Goal: Information Seeking & Learning: Find specific page/section

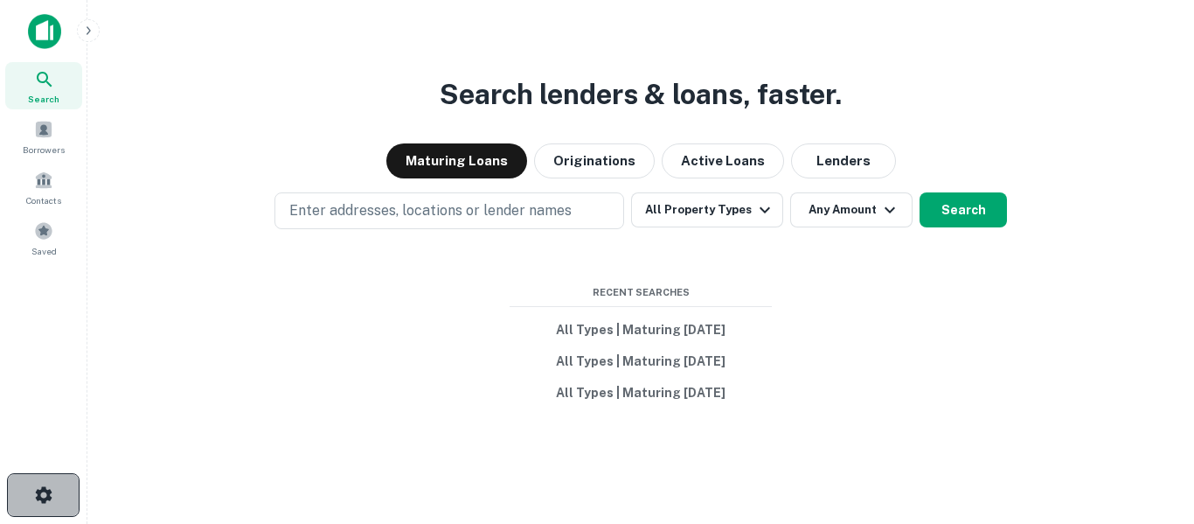
click at [35, 489] on icon "button" at bounding box center [43, 494] width 21 height 21
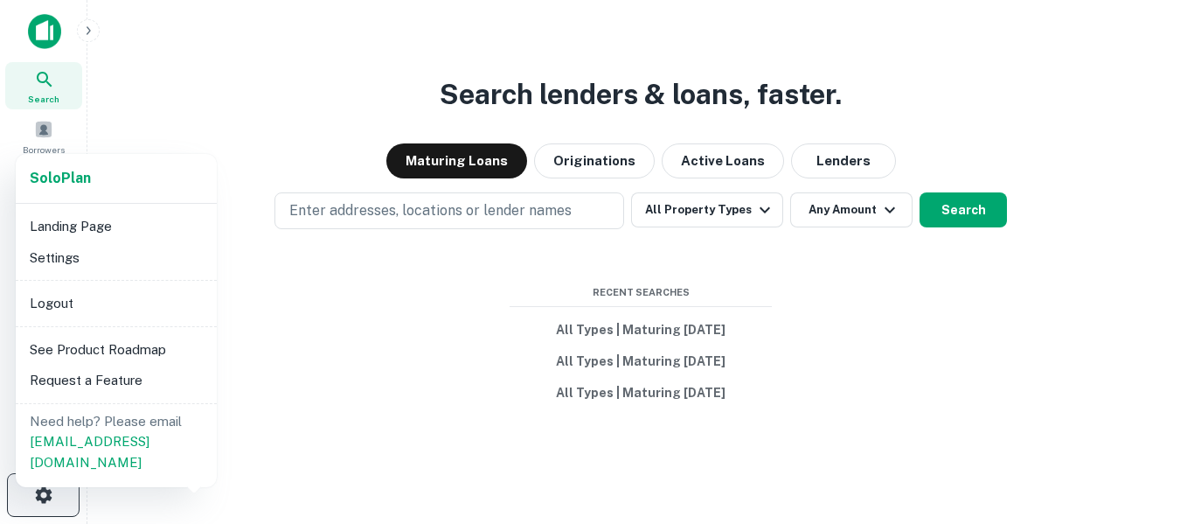
click at [35, 489] on div at bounding box center [597, 262] width 1194 height 524
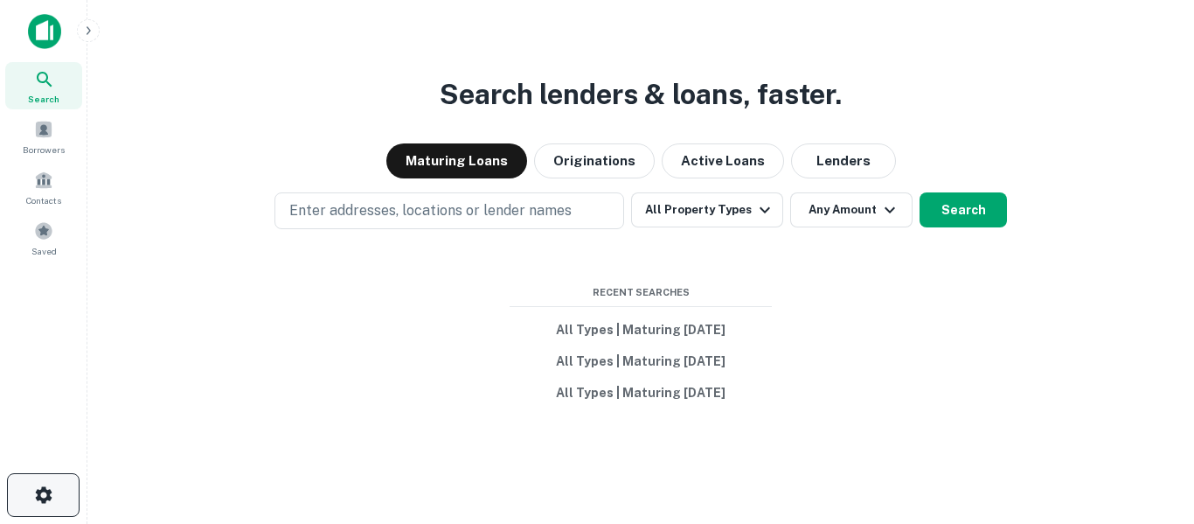
click at [35, 489] on div at bounding box center [597, 262] width 1194 height 524
click at [35, 490] on icon "button" at bounding box center [43, 494] width 21 height 21
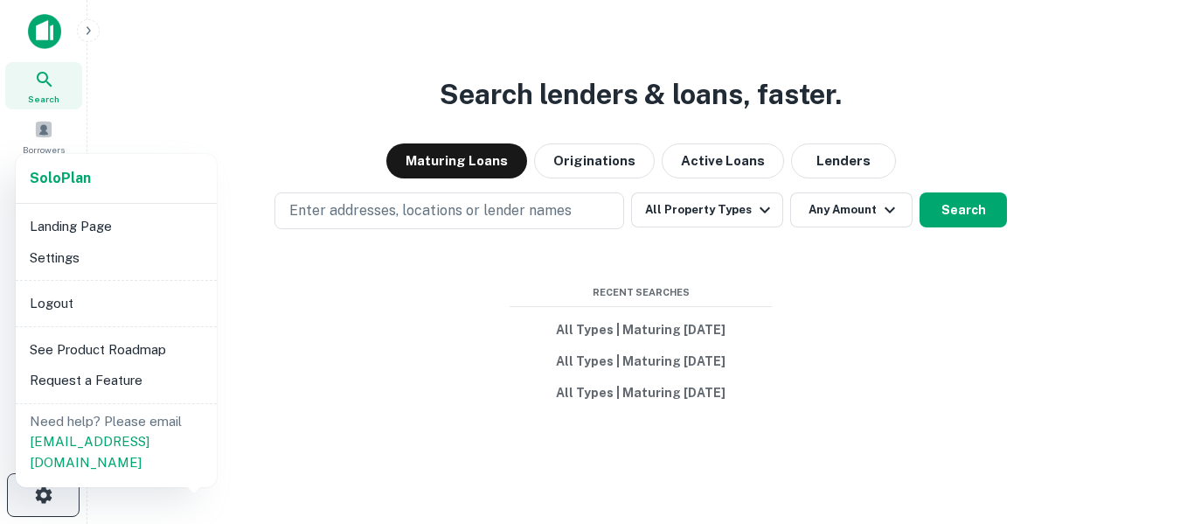
click at [35, 490] on div at bounding box center [597, 262] width 1194 height 524
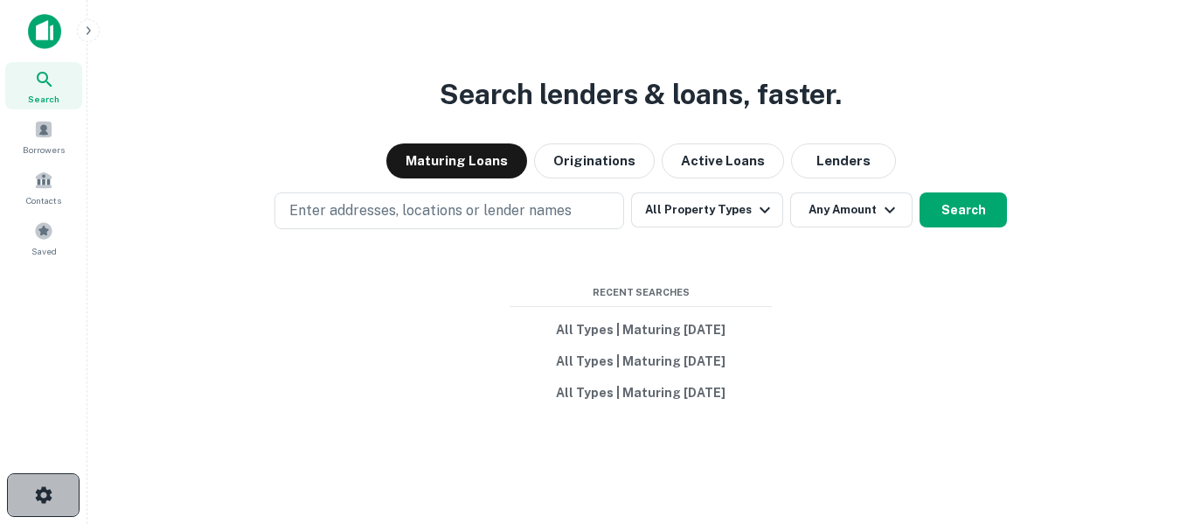
click at [54, 490] on button "button" at bounding box center [43, 495] width 73 height 44
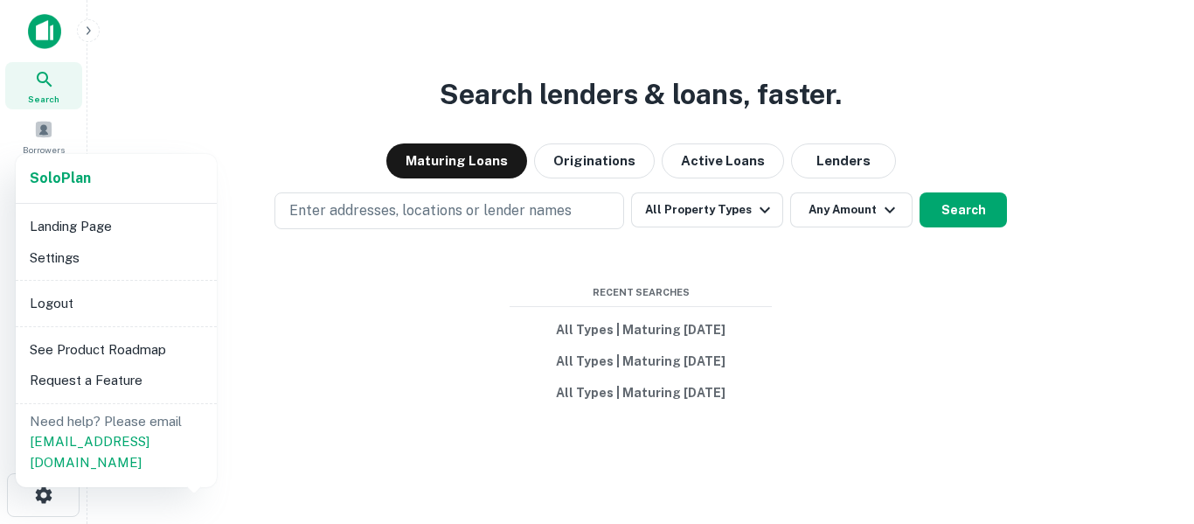
click at [94, 264] on li "Settings" at bounding box center [116, 257] width 187 height 31
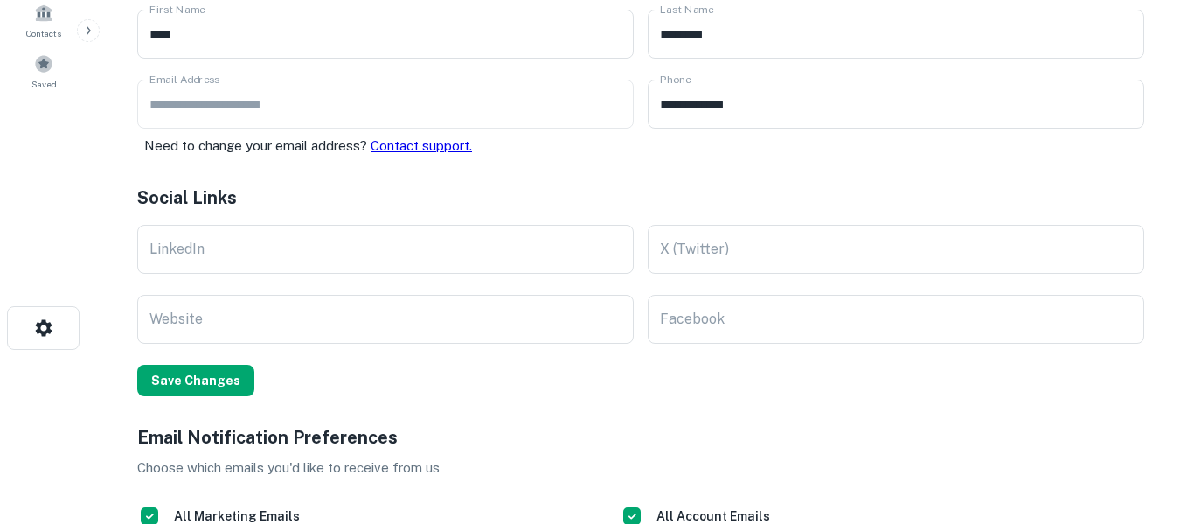
scroll to position [163, 0]
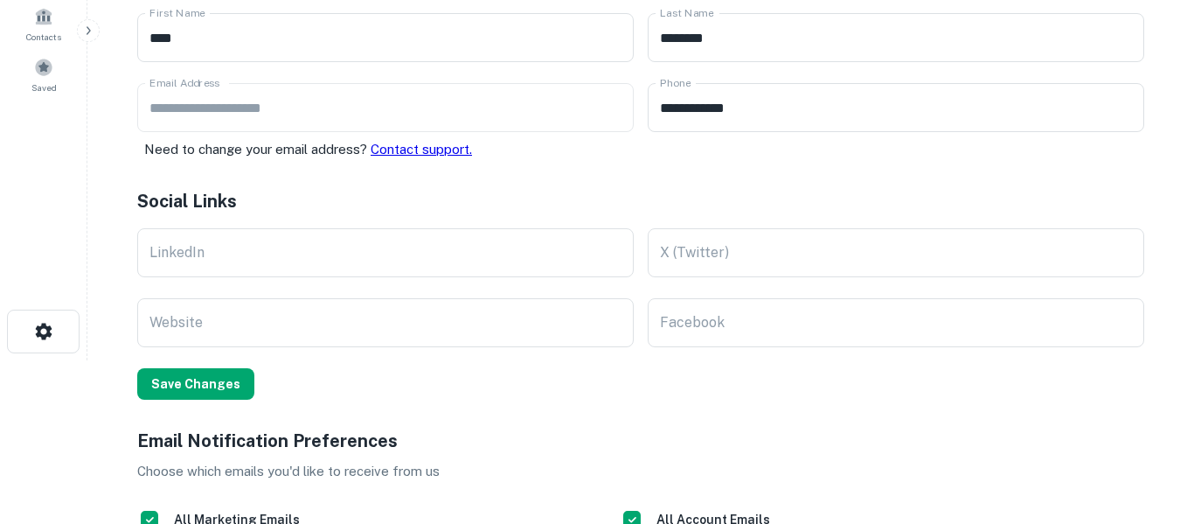
drag, startPoint x: 1193, startPoint y: 143, endPoint x: 1166, endPoint y: 224, distance: 84.9
click at [1166, 224] on div "Solo Plan Landing Page Settings Logout See Product Roadmap Request a Feature Ne…" at bounding box center [597, 262] width 1194 height 524
click at [482, 327] on div "Solo Plan Landing Page Settings Logout See Product Roadmap Request a Feature Ne…" at bounding box center [597, 262] width 1194 height 524
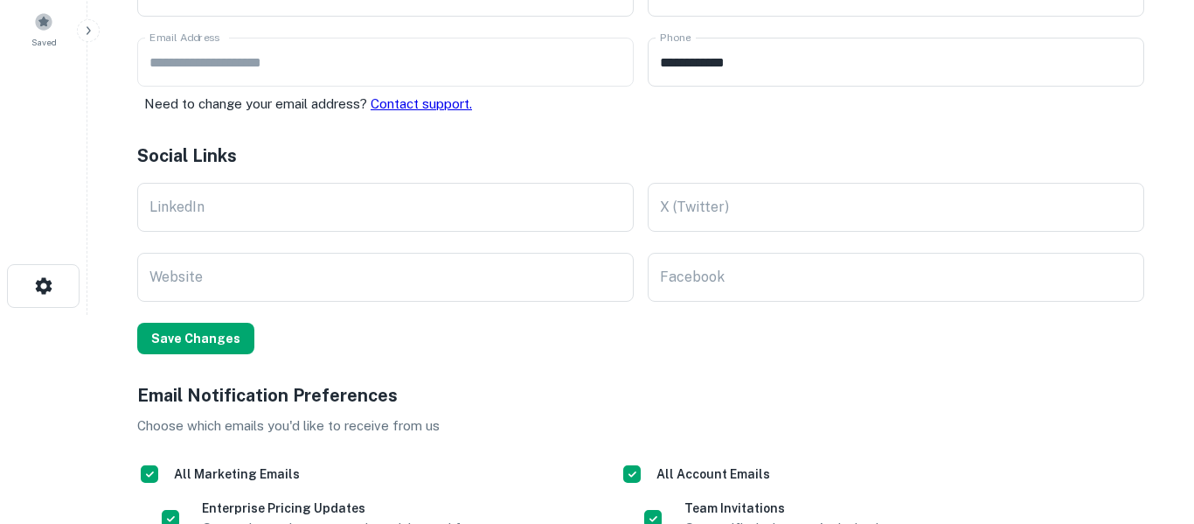
scroll to position [0, 0]
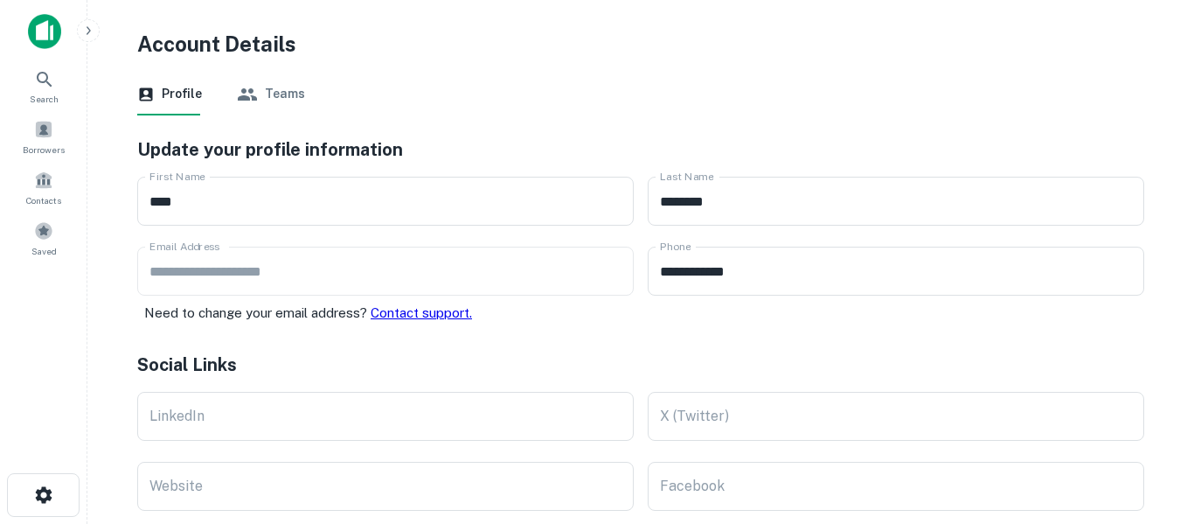
click at [47, 499] on div "Solo Plan Landing Page Settings Logout See Product Roadmap Request a Feature Ne…" at bounding box center [597, 262] width 1194 height 524
click at [50, 488] on div "Solo Plan Landing Page Settings Logout See Product Roadmap Request a Feature Ne…" at bounding box center [597, 262] width 1194 height 524
click at [54, 490] on div "Solo Plan Landing Page Settings Logout See Product Roadmap Request a Feature Ne…" at bounding box center [597, 262] width 1194 height 524
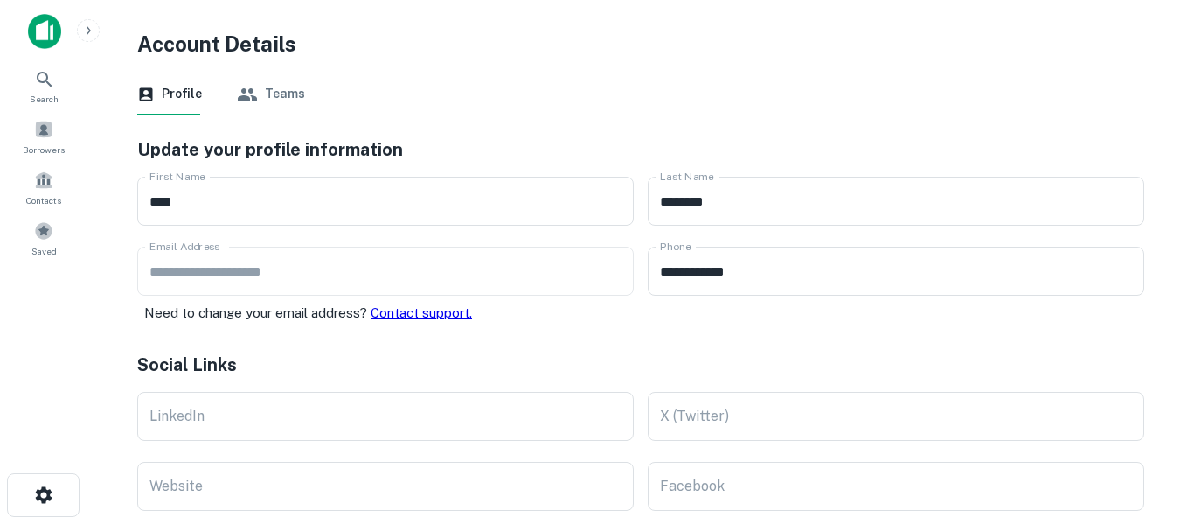
click at [54, 490] on div "Solo Plan Landing Page Settings Logout See Product Roadmap Request a Feature Ne…" at bounding box center [597, 262] width 1194 height 524
click at [33, 500] on div "Solo Plan Landing Page Settings Logout See Product Roadmap Request a Feature Ne…" at bounding box center [597, 262] width 1194 height 524
click at [37, 504] on div "Solo Plan Landing Page Settings Logout See Product Roadmap Request a Feature Ne…" at bounding box center [597, 262] width 1194 height 524
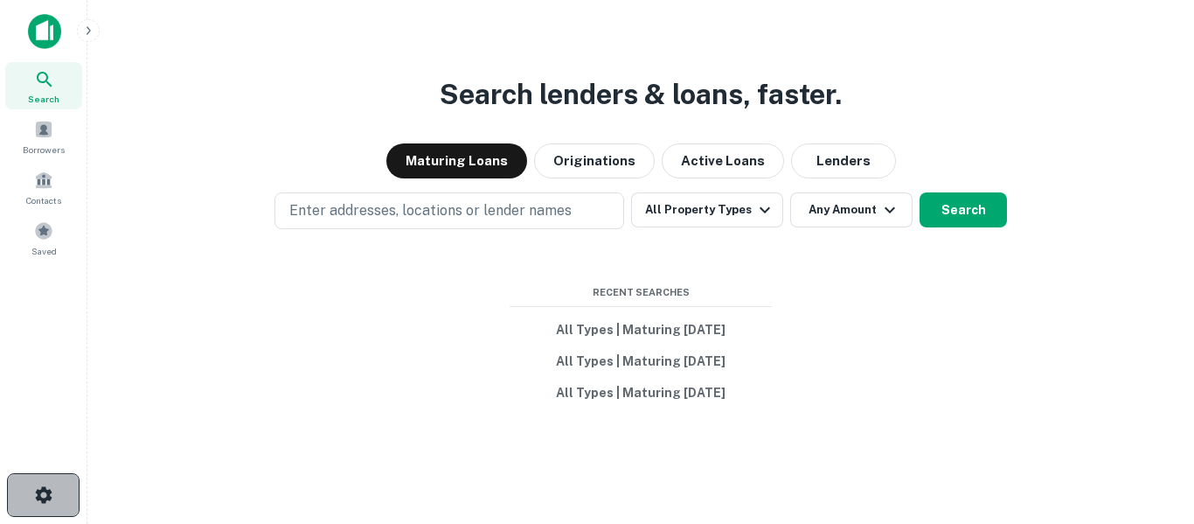
click at [38, 490] on icon "button" at bounding box center [43, 494] width 17 height 17
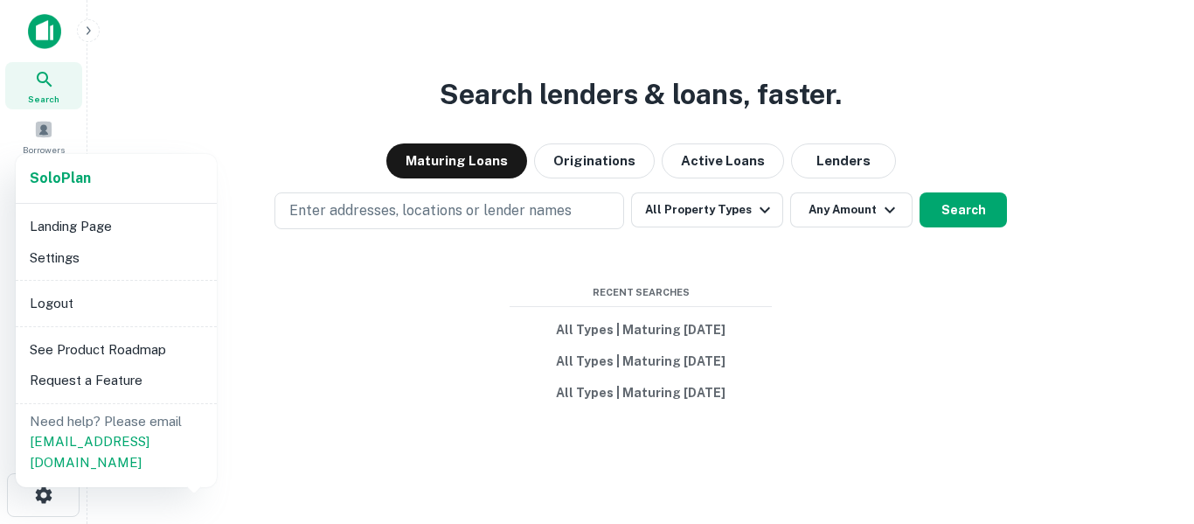
click at [706, 205] on div at bounding box center [597, 262] width 1194 height 524
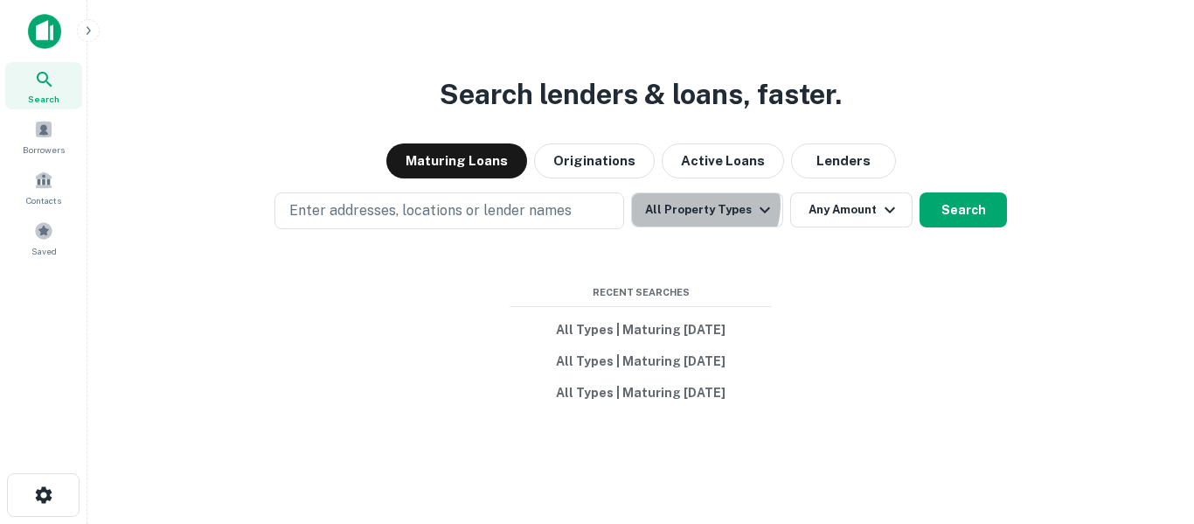
click at [706, 205] on button "All Property Types" at bounding box center [707, 209] width 152 height 35
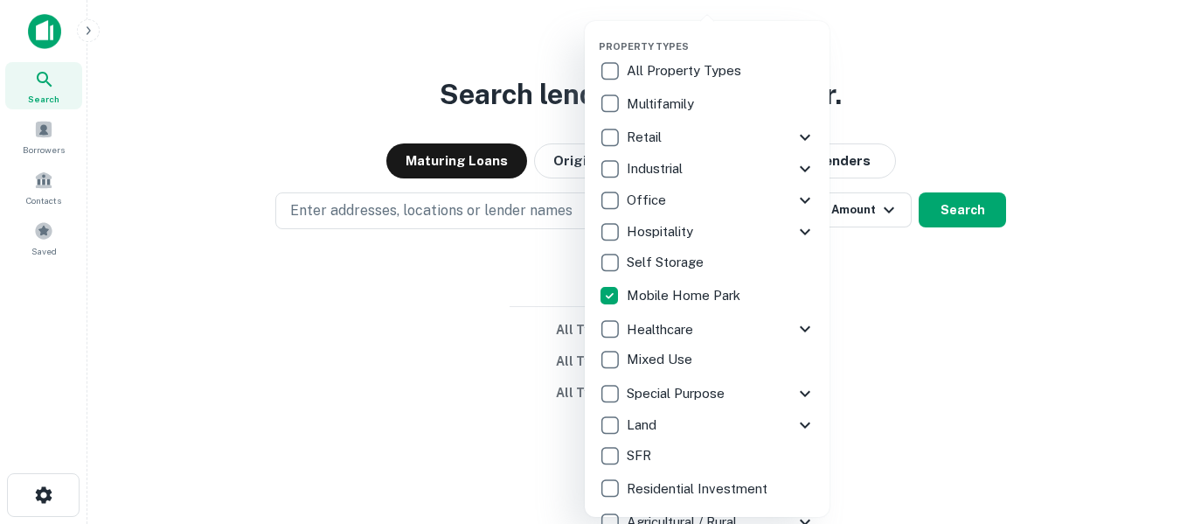
click at [931, 350] on div at bounding box center [597, 262] width 1194 height 524
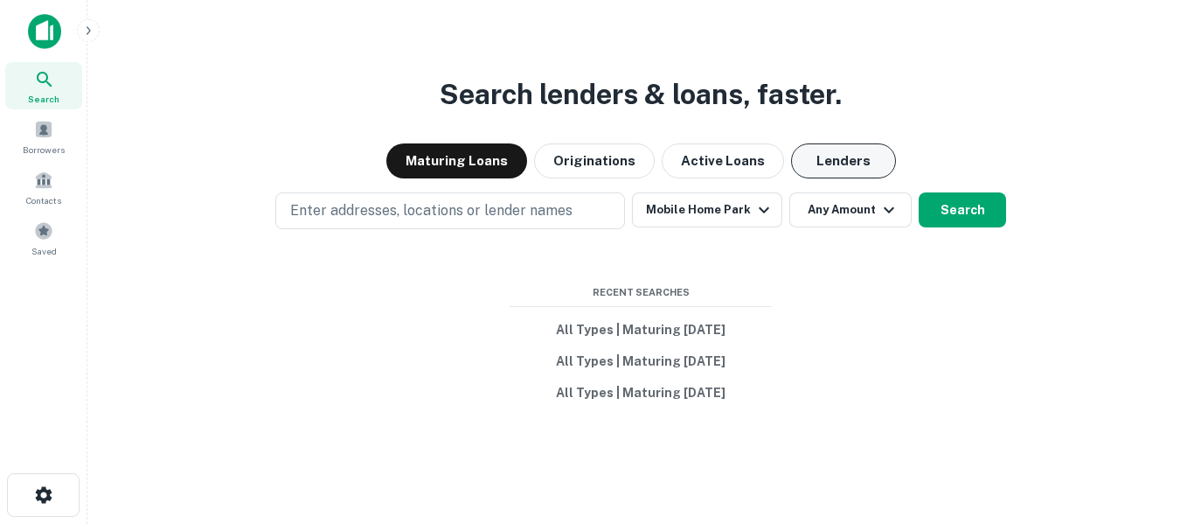
click at [844, 158] on button "Lenders" at bounding box center [843, 160] width 105 height 35
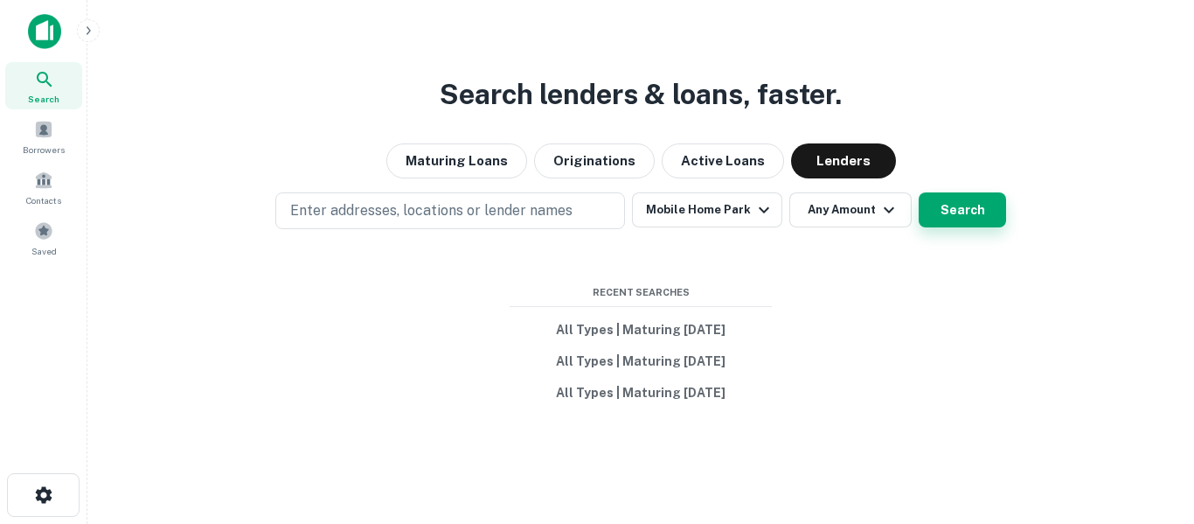
click at [948, 212] on button "Search" at bounding box center [962, 209] width 87 height 35
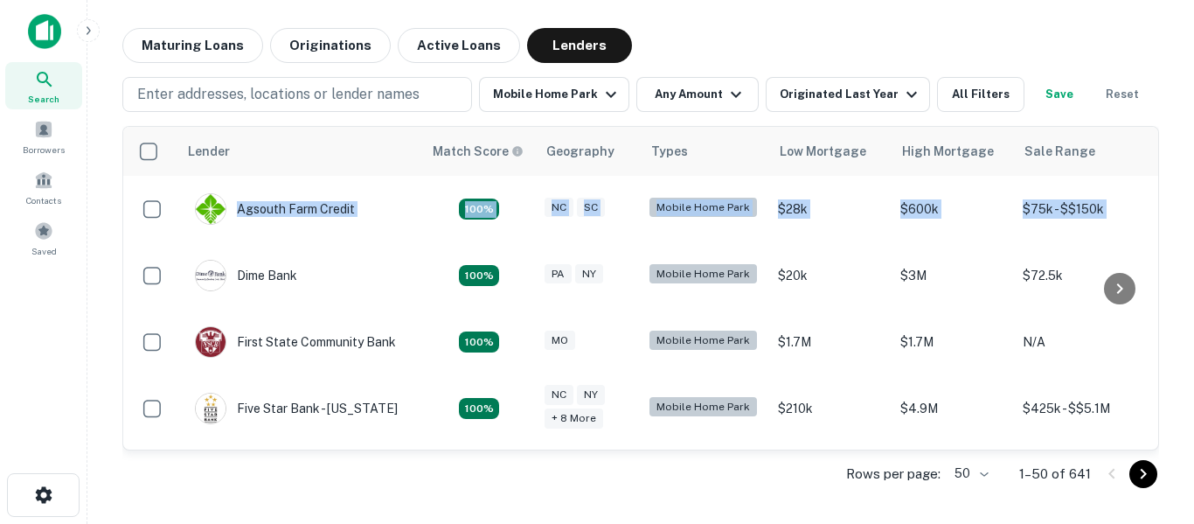
drag, startPoint x: 1193, startPoint y: 137, endPoint x: 1193, endPoint y: 176, distance: 38.5
click at [1193, 176] on main "Maturing Loans Originations Active Loans Lenders Enter addresses, locations or …" at bounding box center [640, 262] width 1107 height 524
click at [561, 77] on button "Mobile Home Park" at bounding box center [554, 94] width 150 height 35
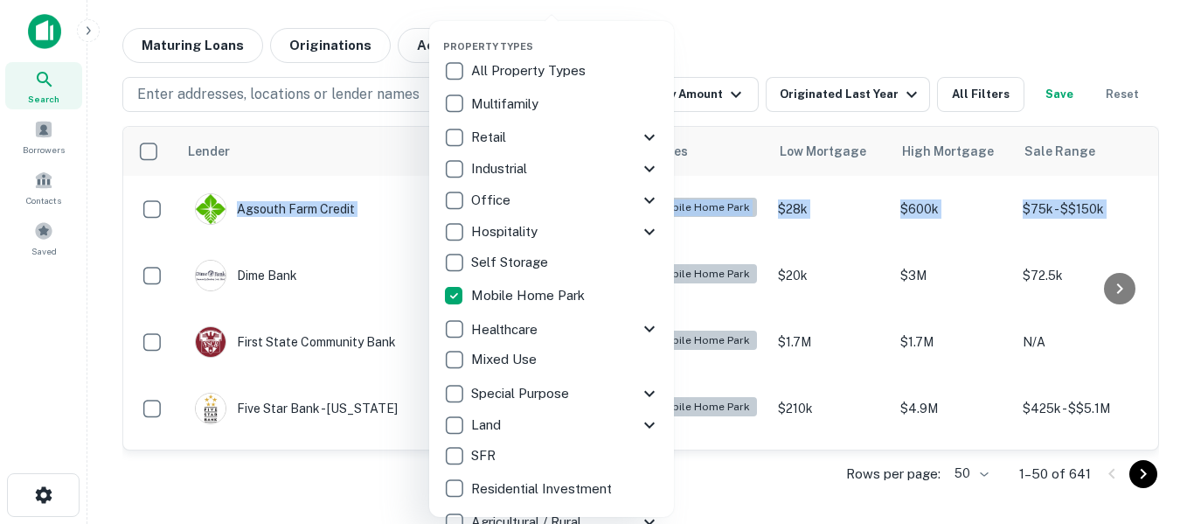
click at [650, 393] on icon at bounding box center [649, 393] width 21 height 21
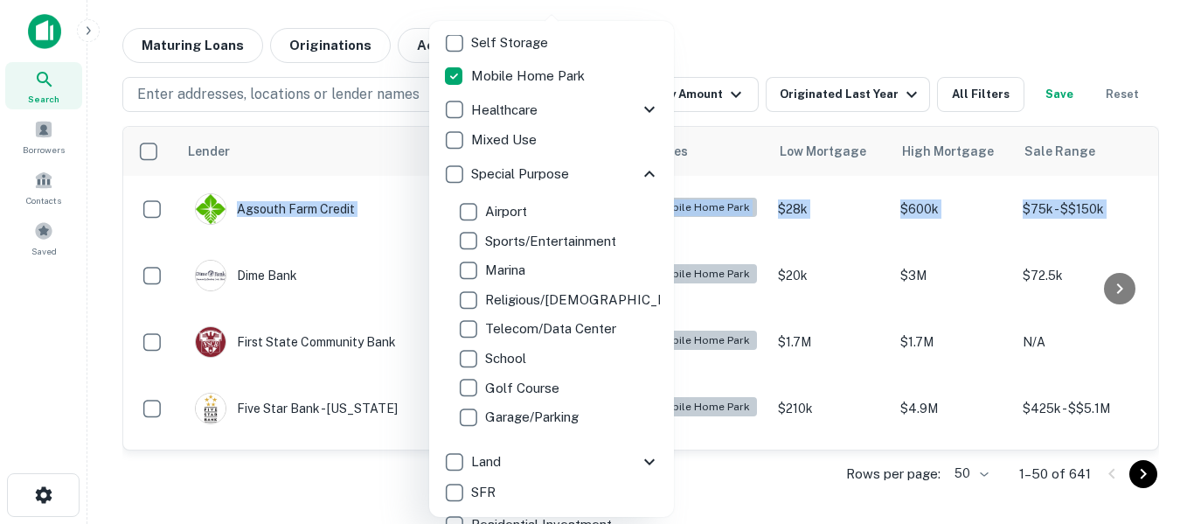
scroll to position [238, 0]
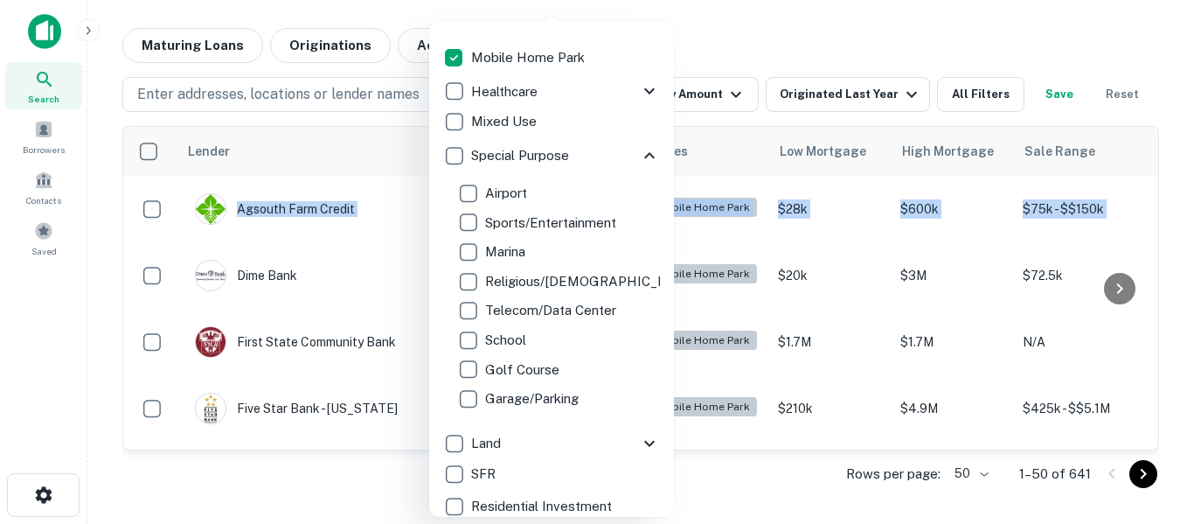
click at [649, 450] on icon at bounding box center [649, 443] width 21 height 21
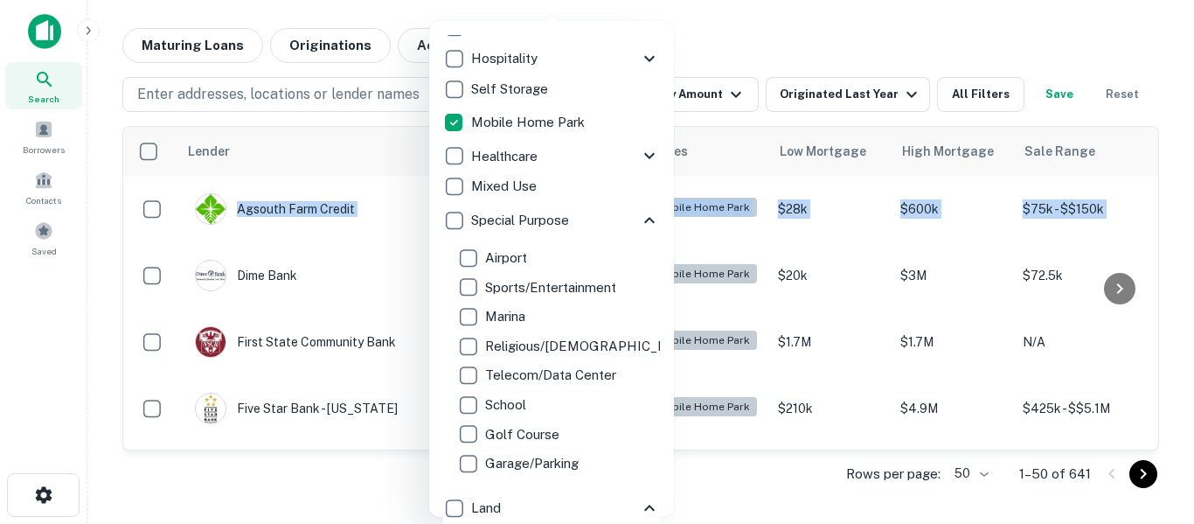
scroll to position [172, 0]
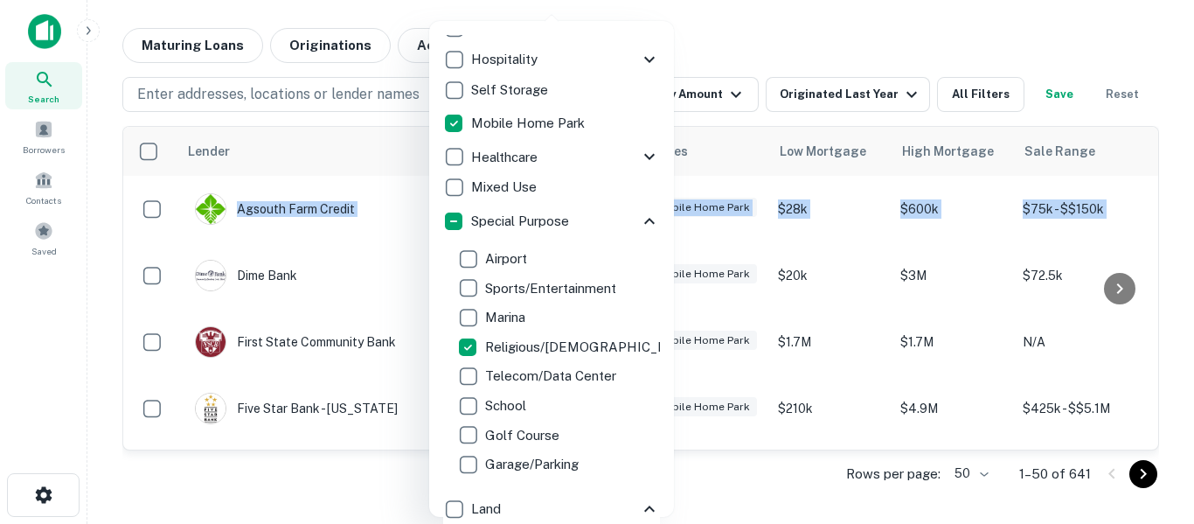
click at [877, 31] on div at bounding box center [597, 262] width 1194 height 524
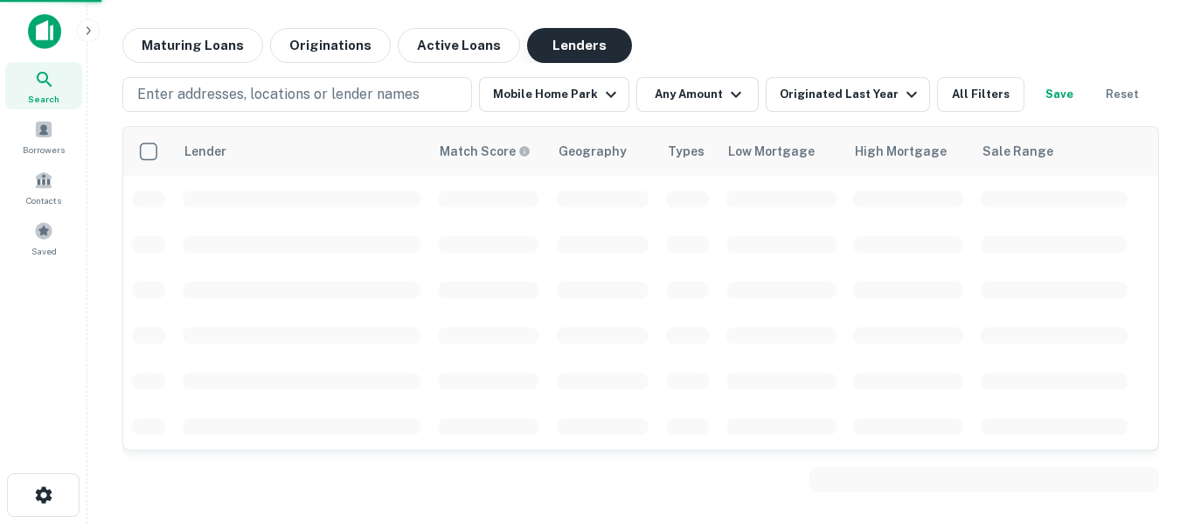
click at [584, 55] on button "Lenders" at bounding box center [579, 45] width 105 height 35
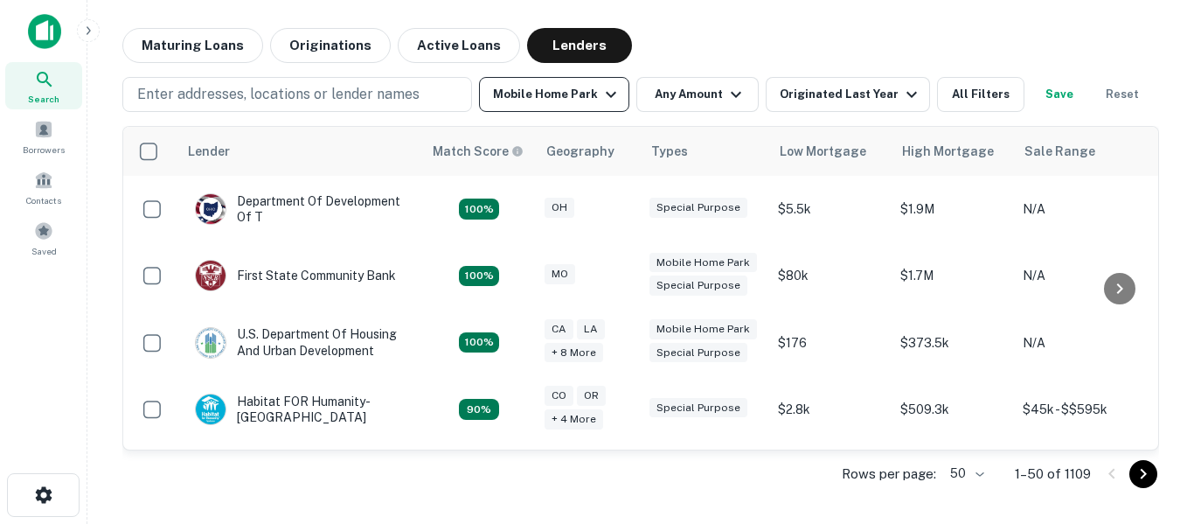
click at [588, 99] on button "Mobile Home Park" at bounding box center [554, 94] width 150 height 35
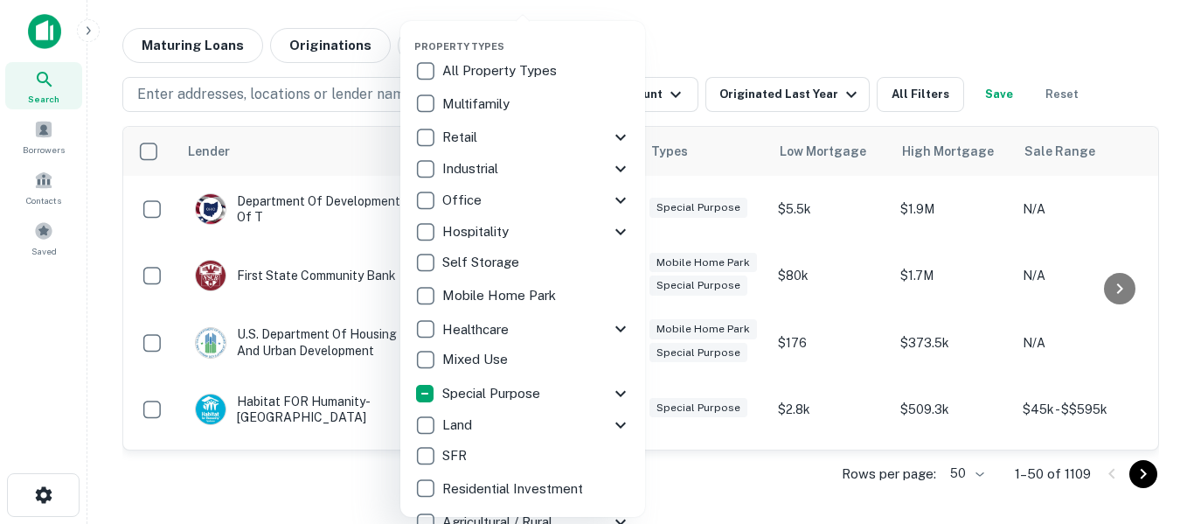
click at [625, 404] on div "Special Purpose" at bounding box center [522, 393] width 217 height 31
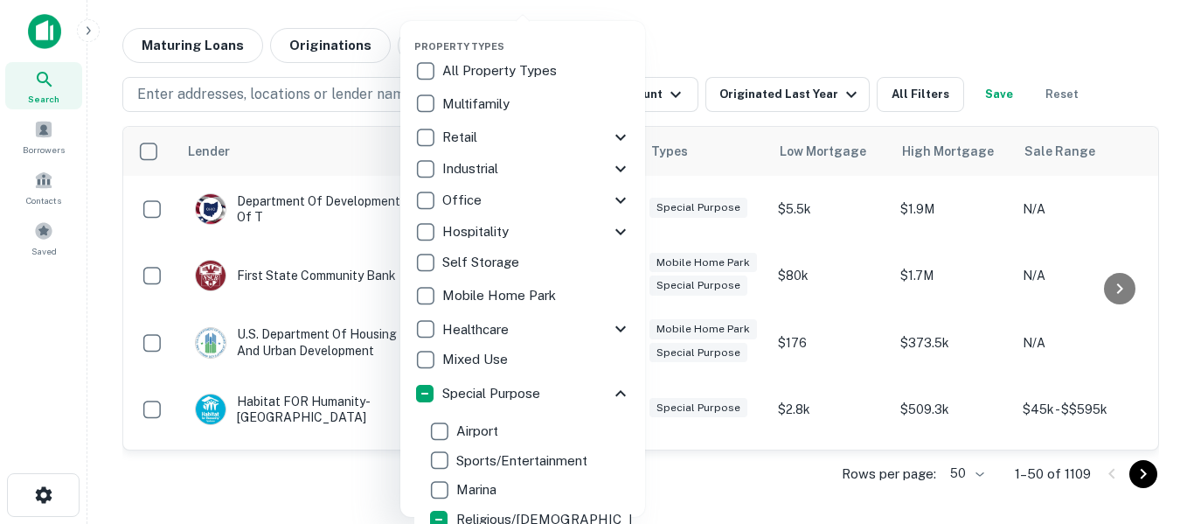
click at [769, 35] on div at bounding box center [597, 262] width 1194 height 524
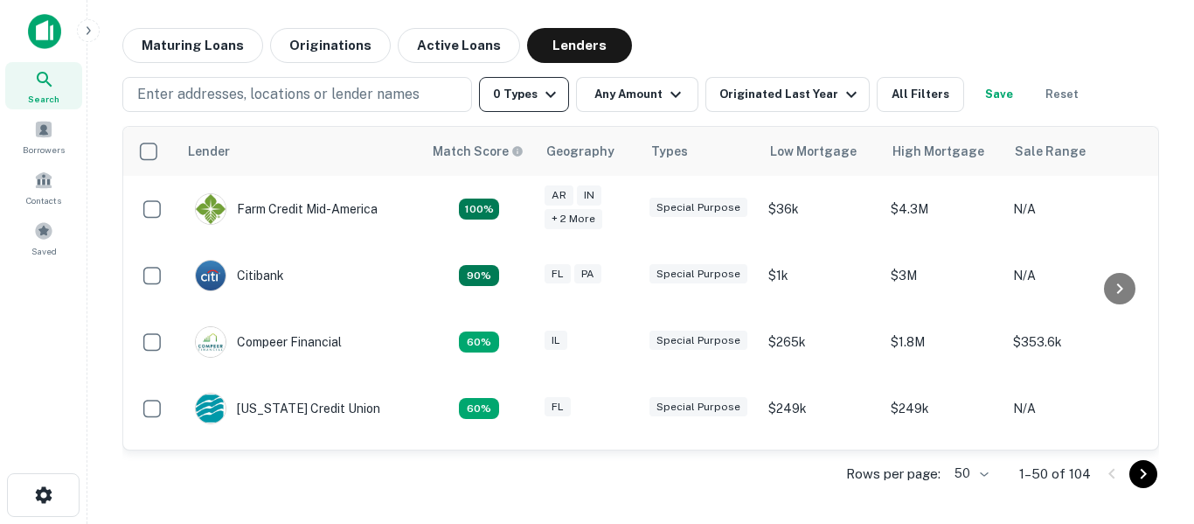
click at [549, 102] on icon "button" at bounding box center [550, 94] width 21 height 21
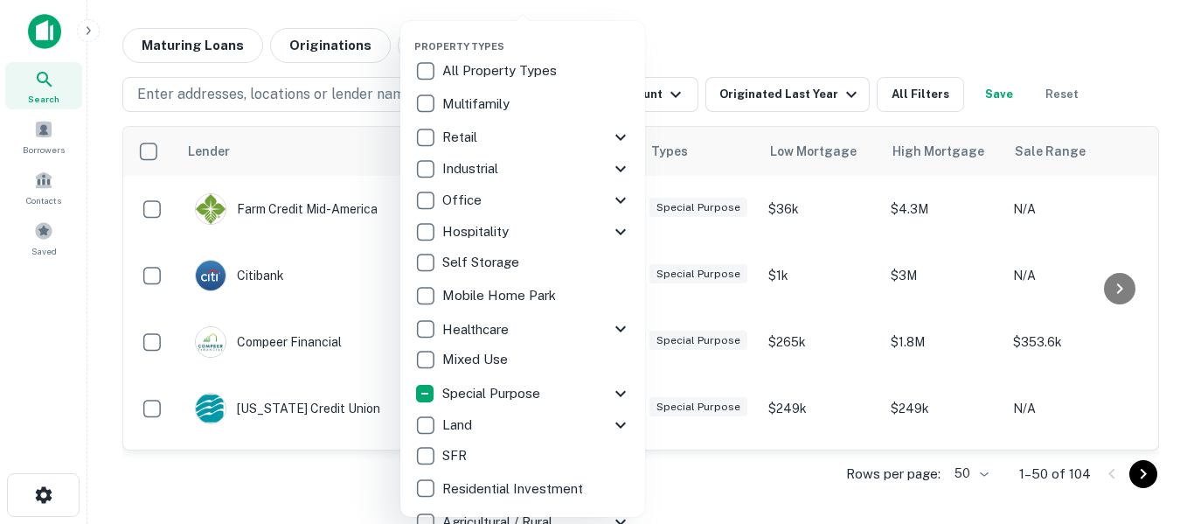
click at [518, 397] on p "Special Purpose" at bounding box center [492, 393] width 101 height 21
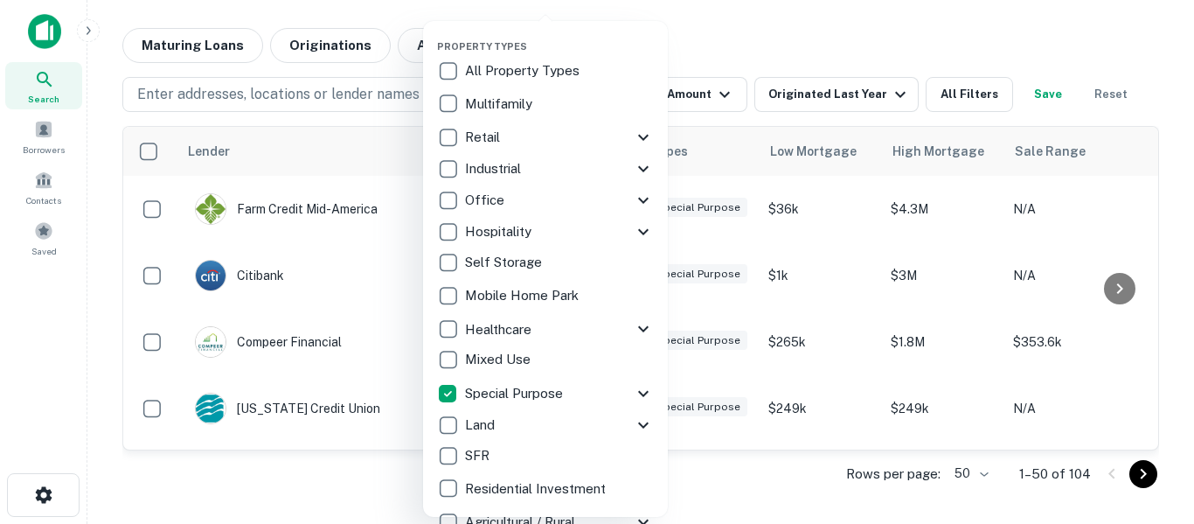
click at [632, 403] on div "Special Purpose" at bounding box center [535, 394] width 196 height 30
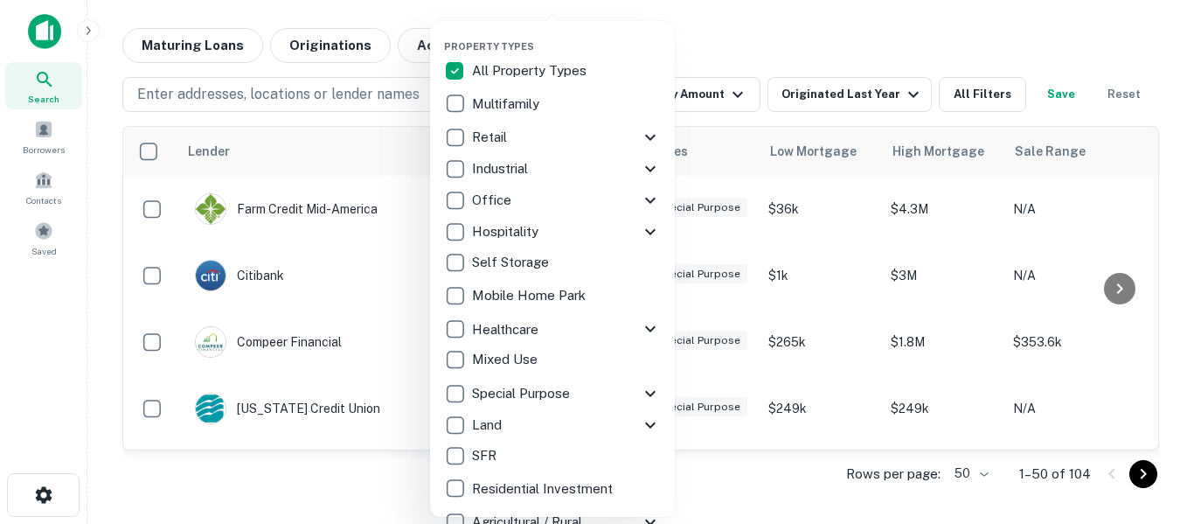
click at [650, 402] on icon at bounding box center [650, 393] width 21 height 21
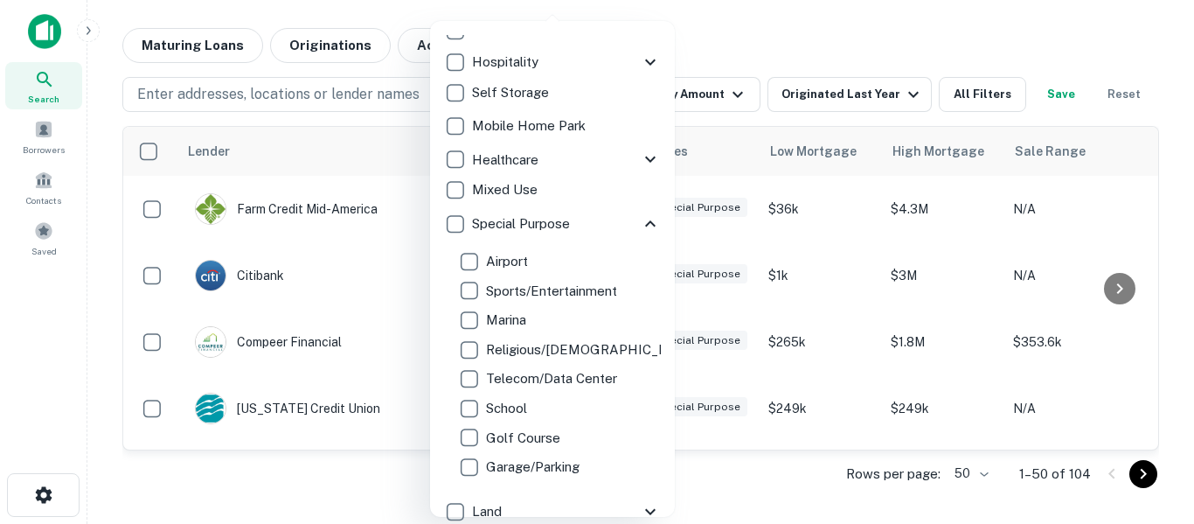
scroll to position [181, 0]
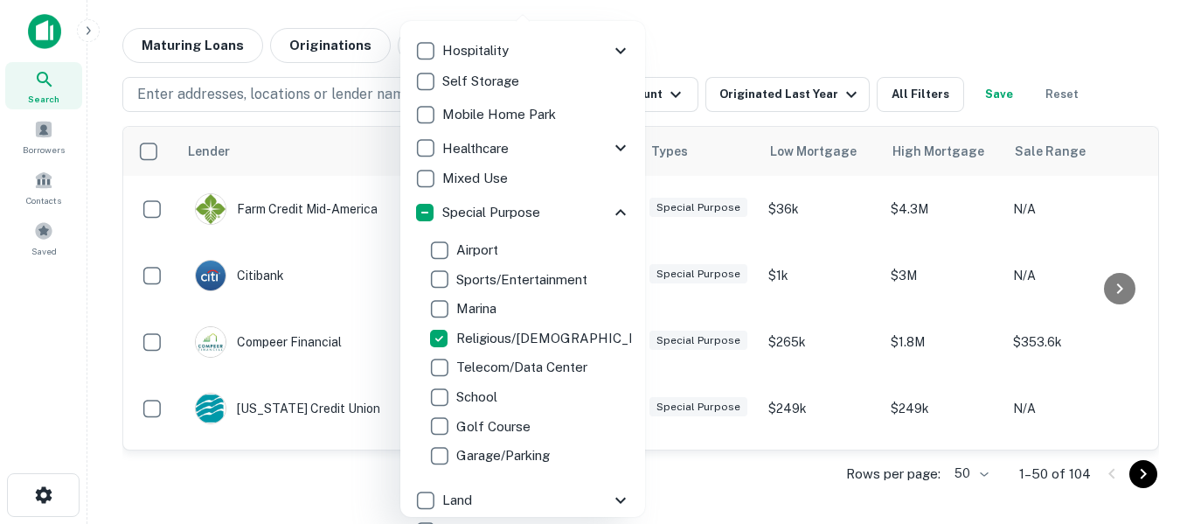
click at [781, 42] on div at bounding box center [597, 262] width 1194 height 524
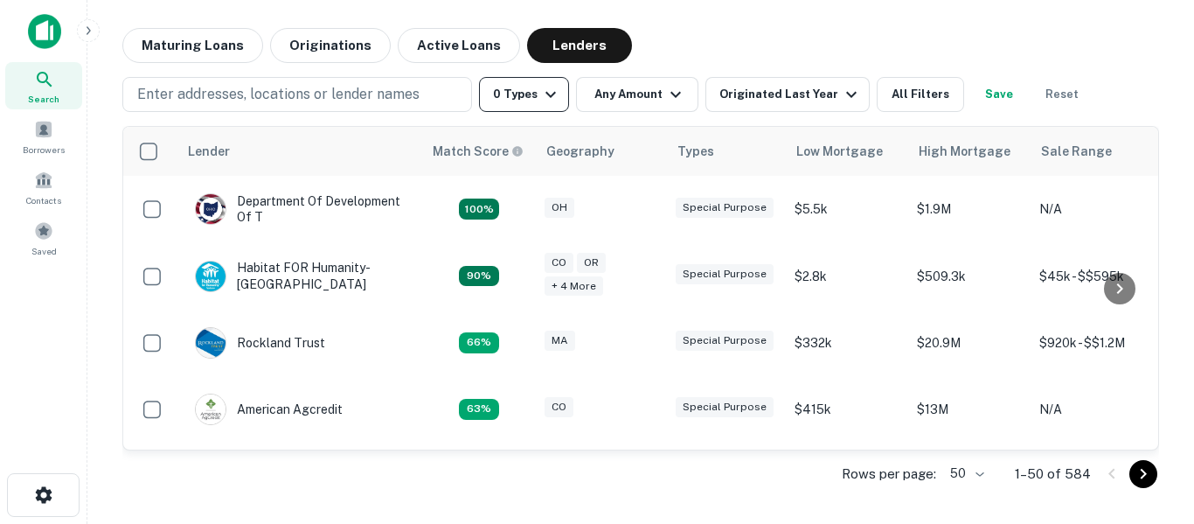
click at [554, 97] on icon "button" at bounding box center [550, 94] width 21 height 21
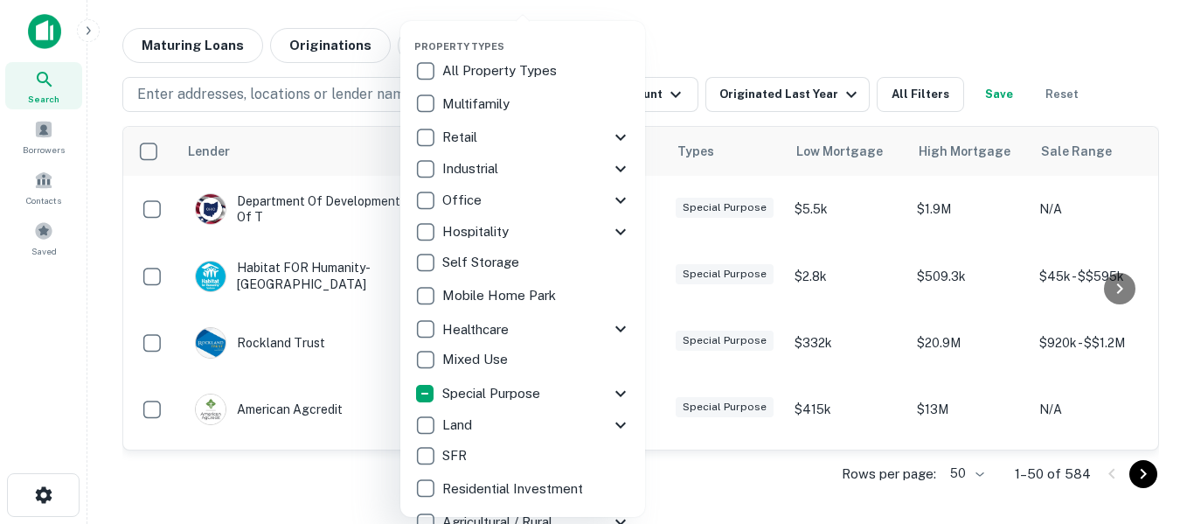
click at [531, 401] on p "Special Purpose" at bounding box center [492, 393] width 101 height 21
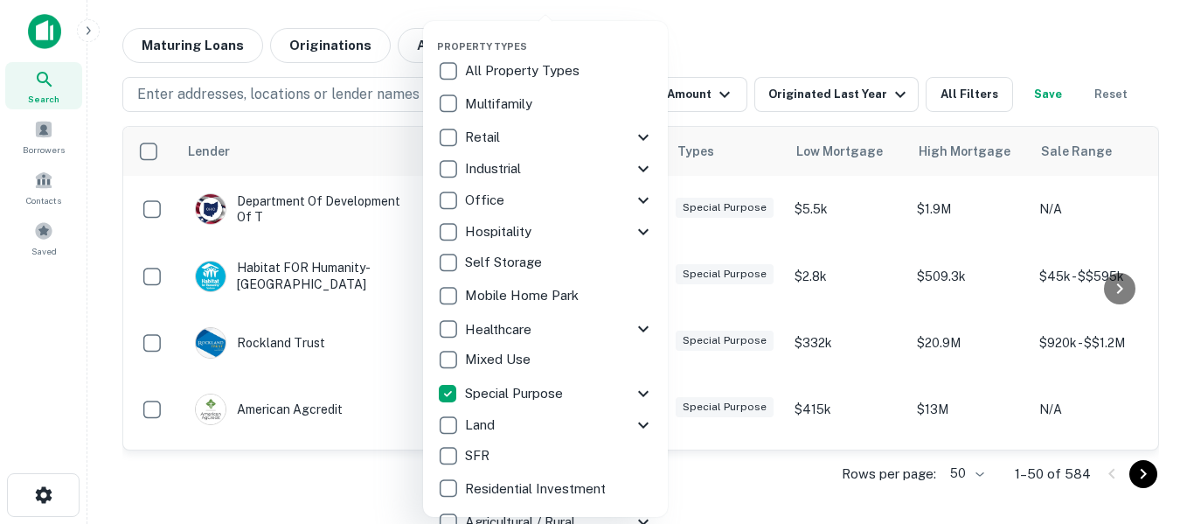
click at [649, 405] on div "Special Purpose" at bounding box center [545, 393] width 217 height 31
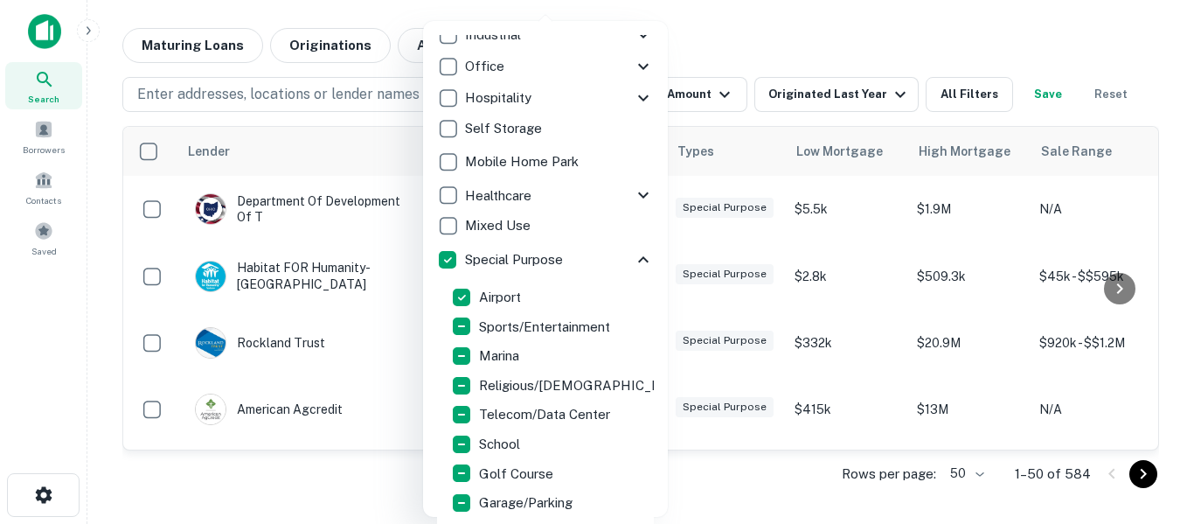
scroll to position [149, 0]
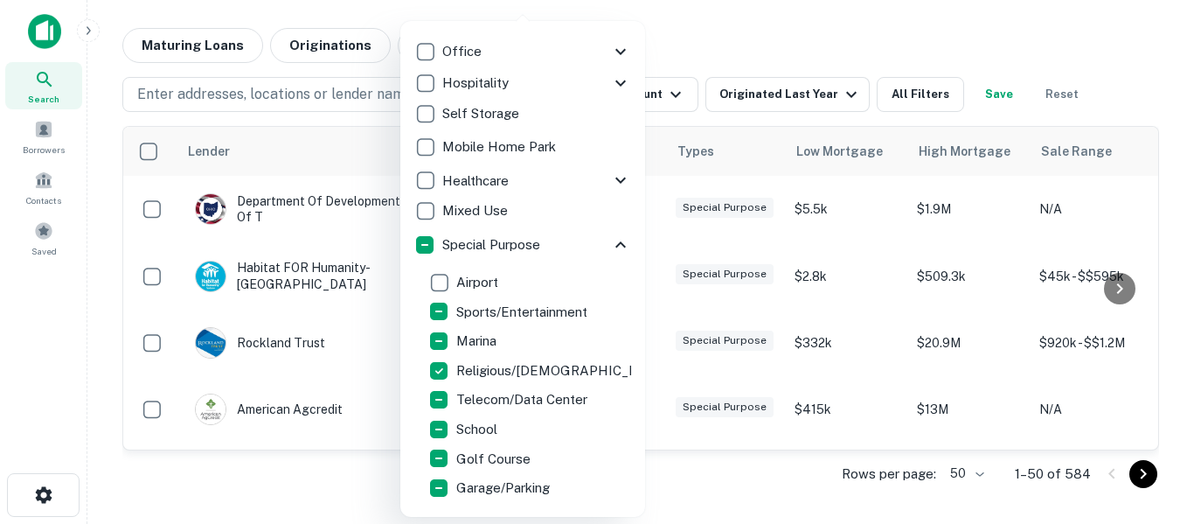
click at [952, 45] on div at bounding box center [597, 262] width 1194 height 524
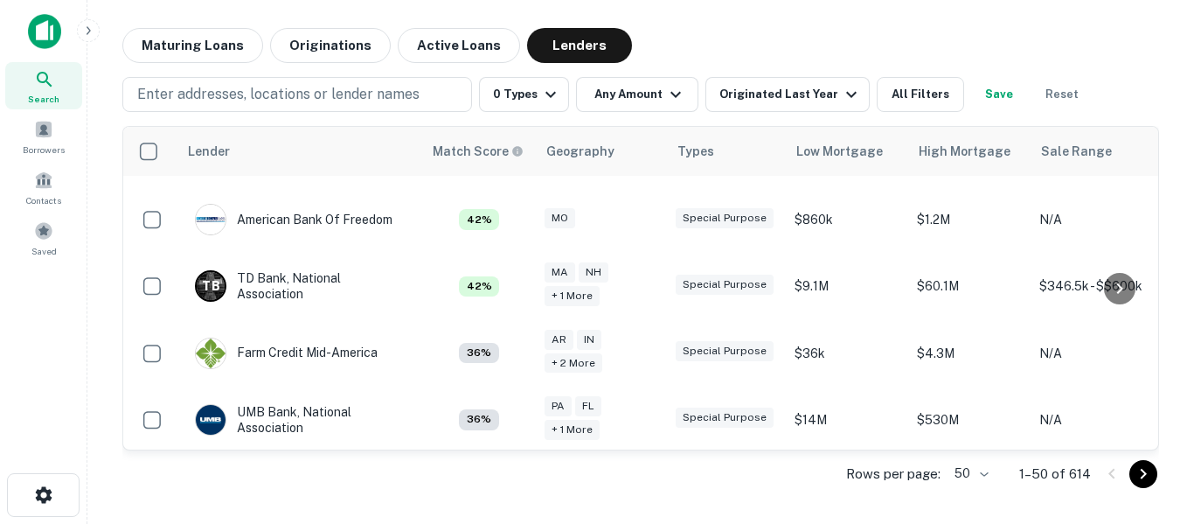
scroll to position [333, 0]
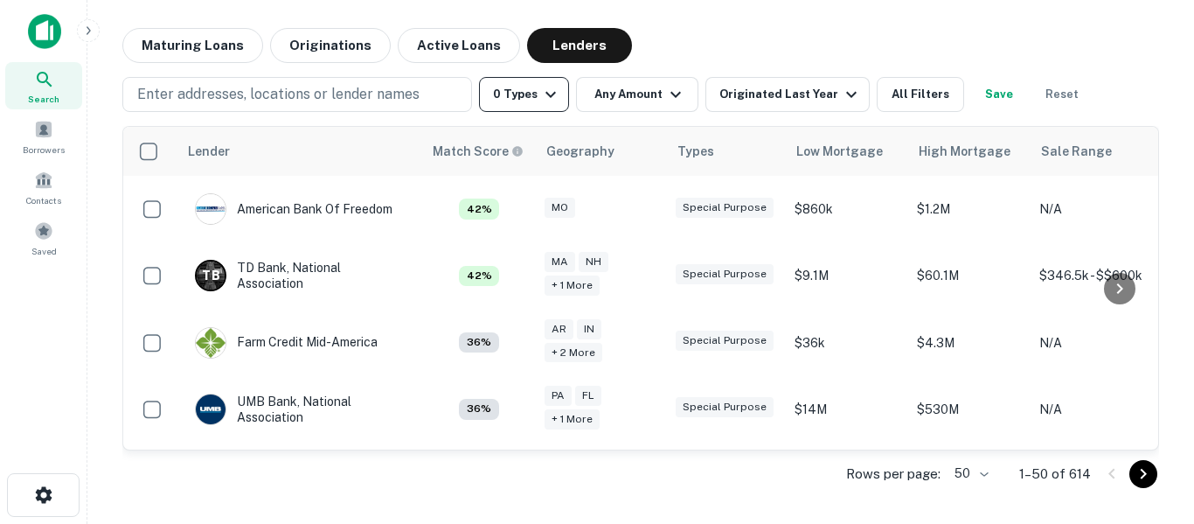
click at [561, 92] on button "0 Types" at bounding box center [524, 94] width 90 height 35
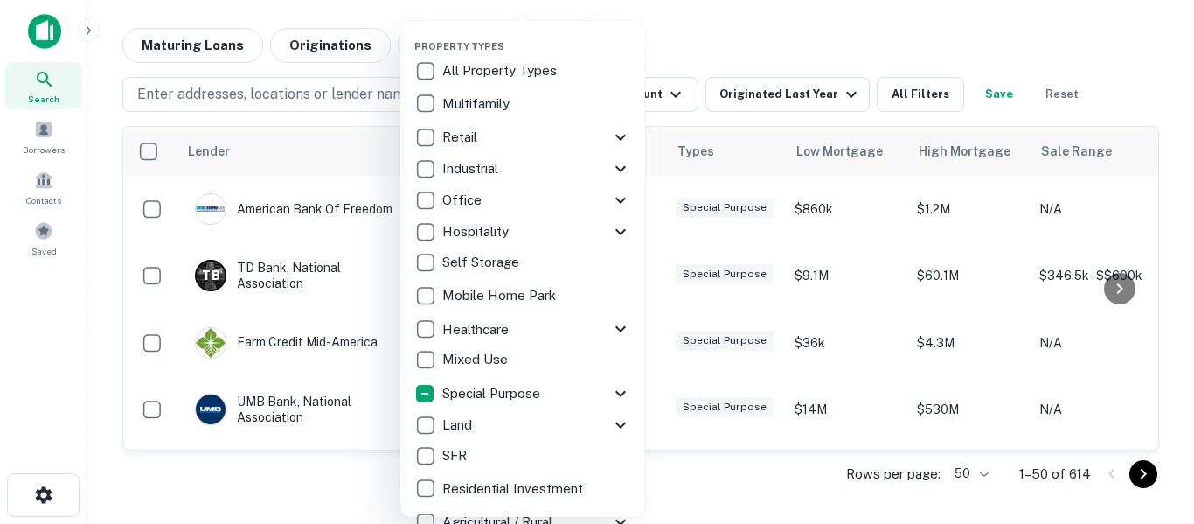
click at [559, 391] on div "Special Purpose" at bounding box center [512, 394] width 196 height 30
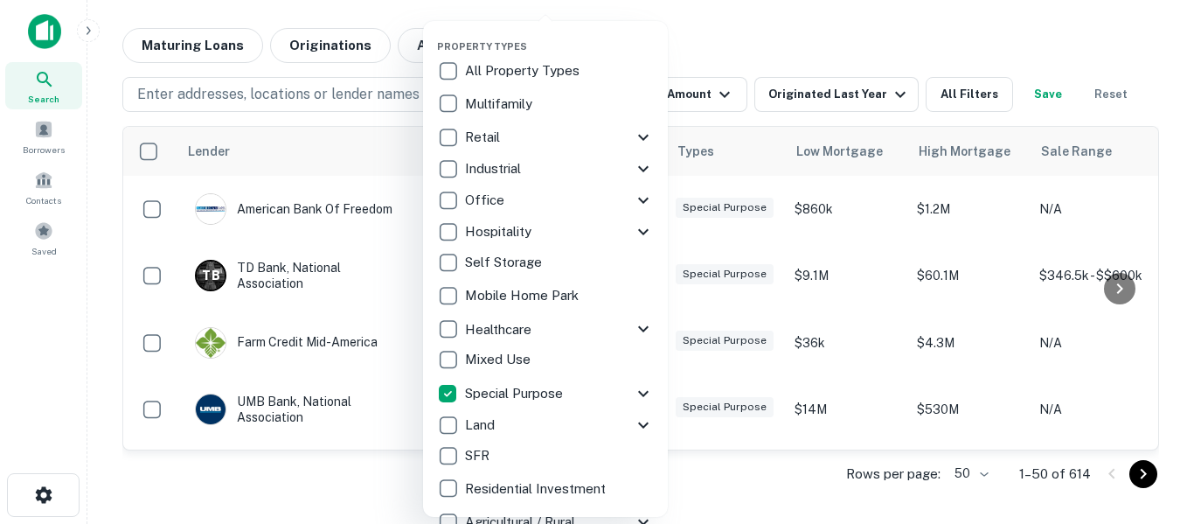
click at [649, 403] on icon at bounding box center [643, 393] width 21 height 21
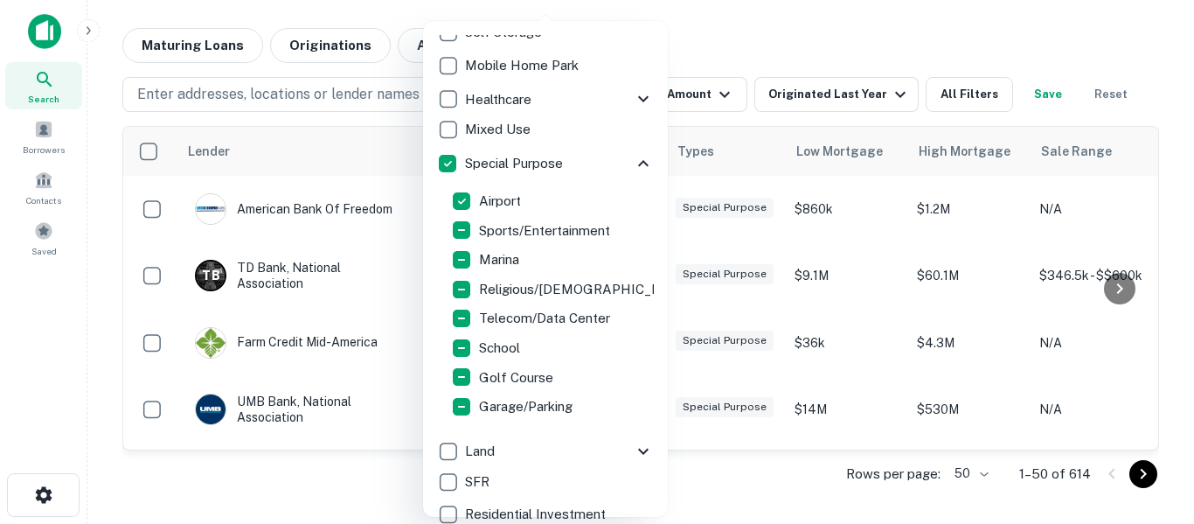
scroll to position [238, 0]
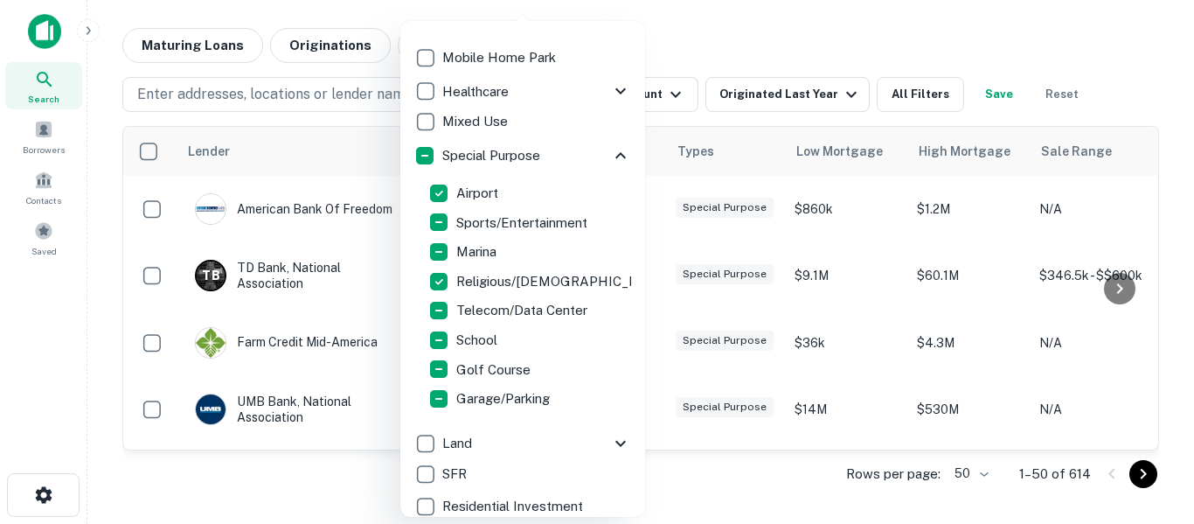
click at [782, 34] on div at bounding box center [597, 262] width 1194 height 524
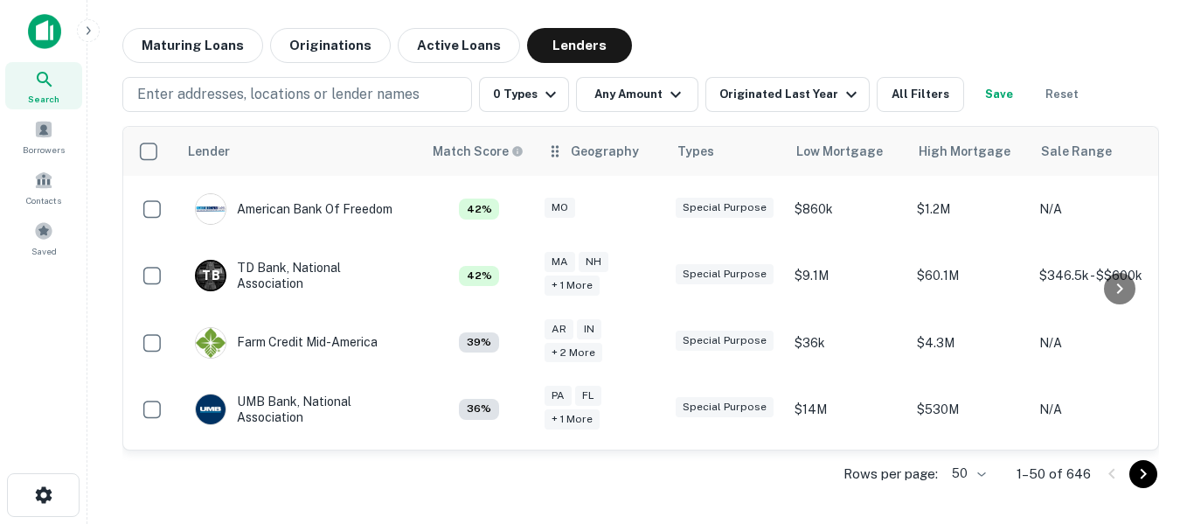
click at [563, 130] on th "Geography" at bounding box center [601, 151] width 131 height 49
click at [476, 44] on button "Active Loans" at bounding box center [459, 45] width 122 height 35
click at [476, 53] on button "Active Loans" at bounding box center [459, 45] width 122 height 35
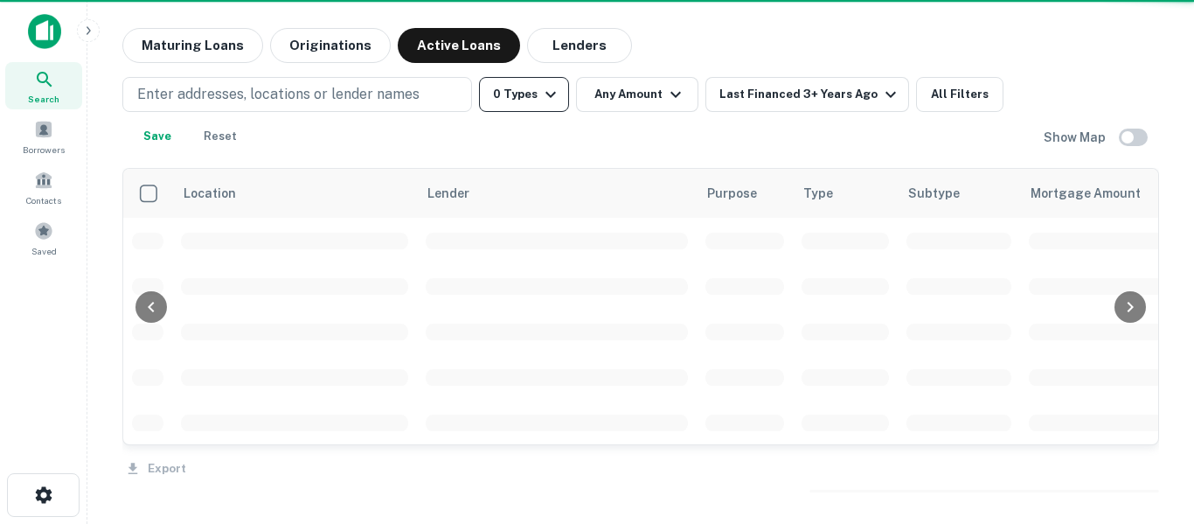
click at [555, 101] on icon "button" at bounding box center [550, 94] width 21 height 21
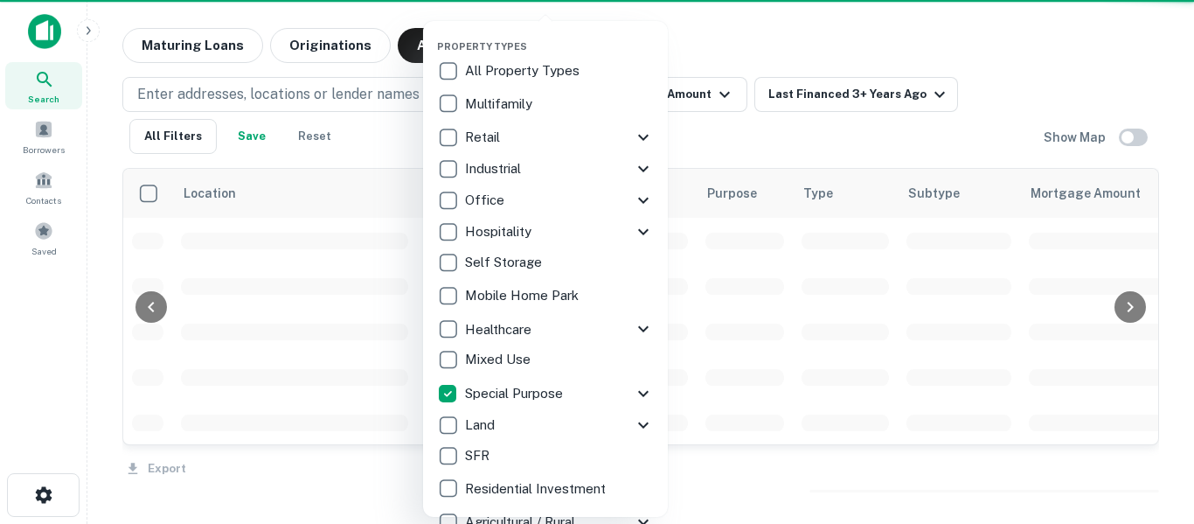
click at [644, 393] on icon at bounding box center [643, 393] width 21 height 21
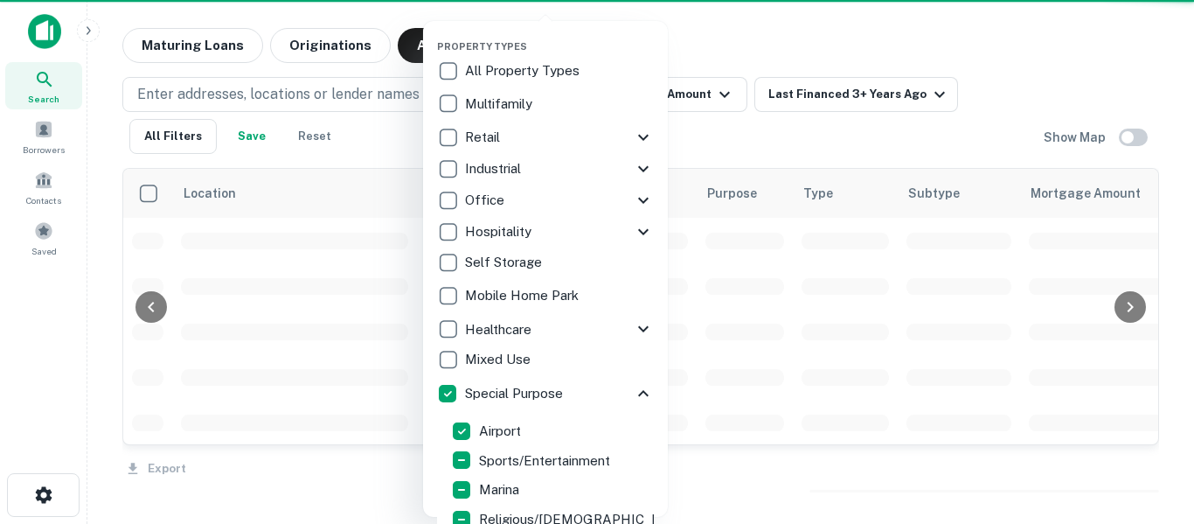
click at [654, 401] on div "Property Types All Property Types Multifamily Retail Storefront Auto Shop Bar S…" at bounding box center [545, 269] width 245 height 496
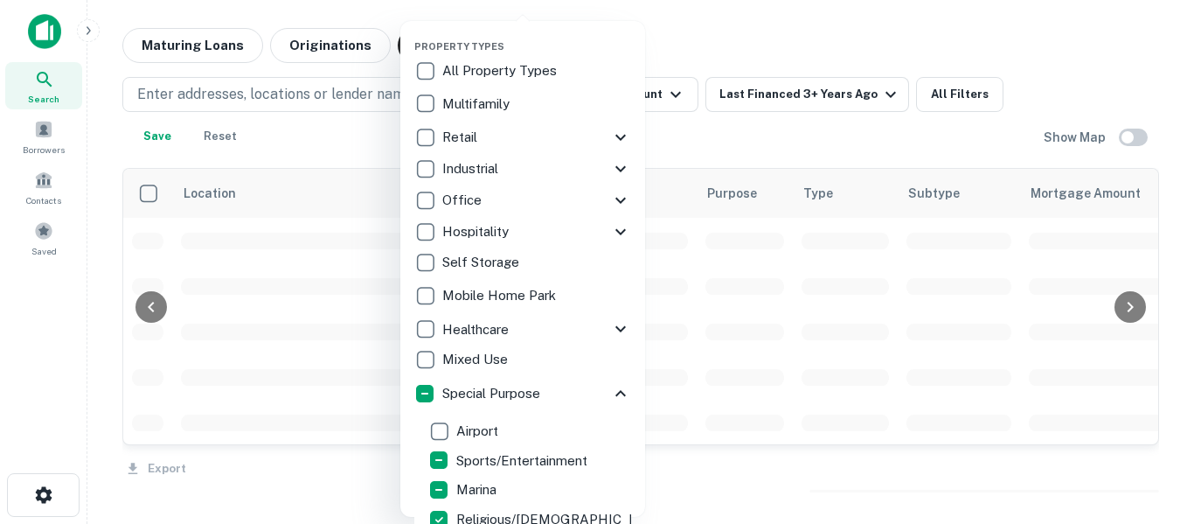
click at [805, 41] on div at bounding box center [597, 262] width 1194 height 524
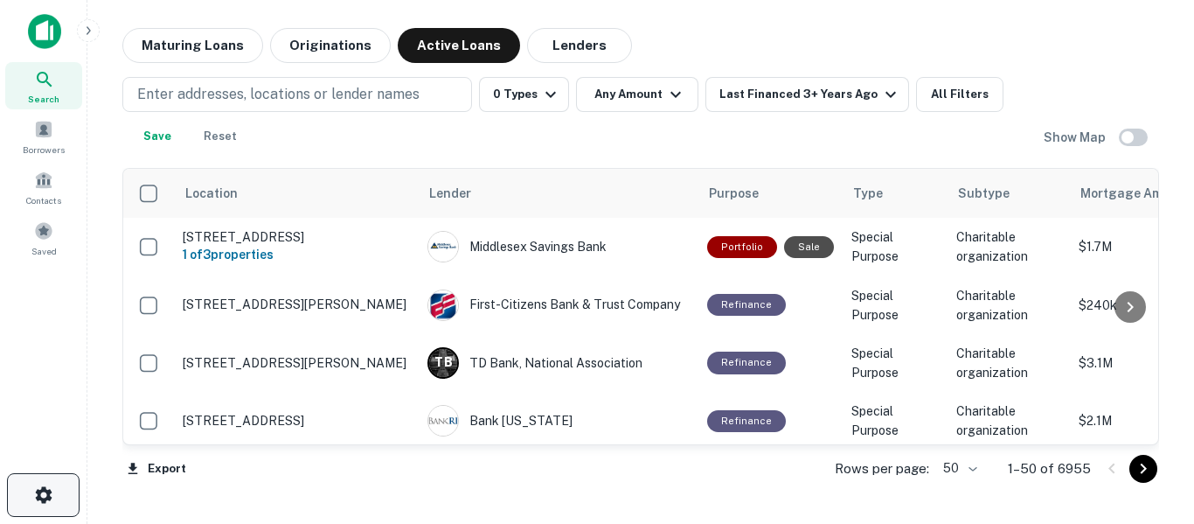
click at [37, 496] on icon "button" at bounding box center [43, 494] width 21 height 21
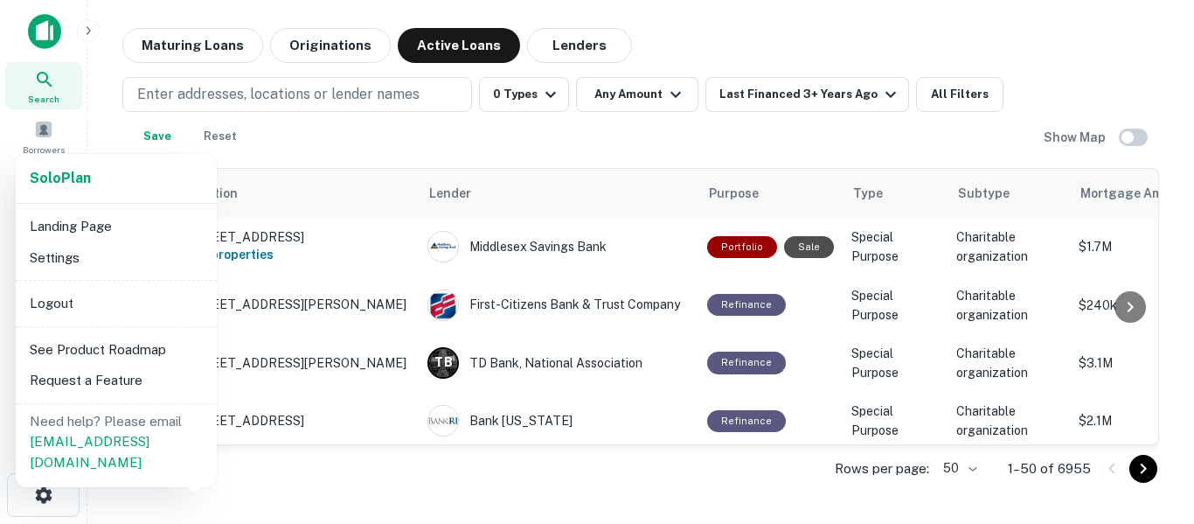
click at [47, 314] on li "Logout" at bounding box center [116, 303] width 187 height 31
